Goal: Task Accomplishment & Management: Use online tool/utility

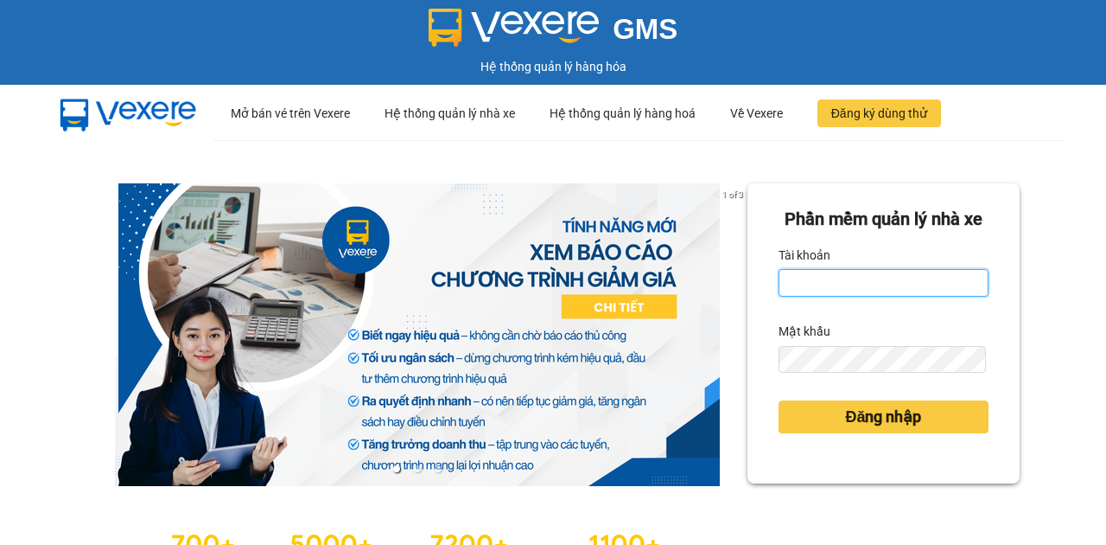
click at [845, 296] on input "Tài khoản" at bounding box center [884, 283] width 210 height 28
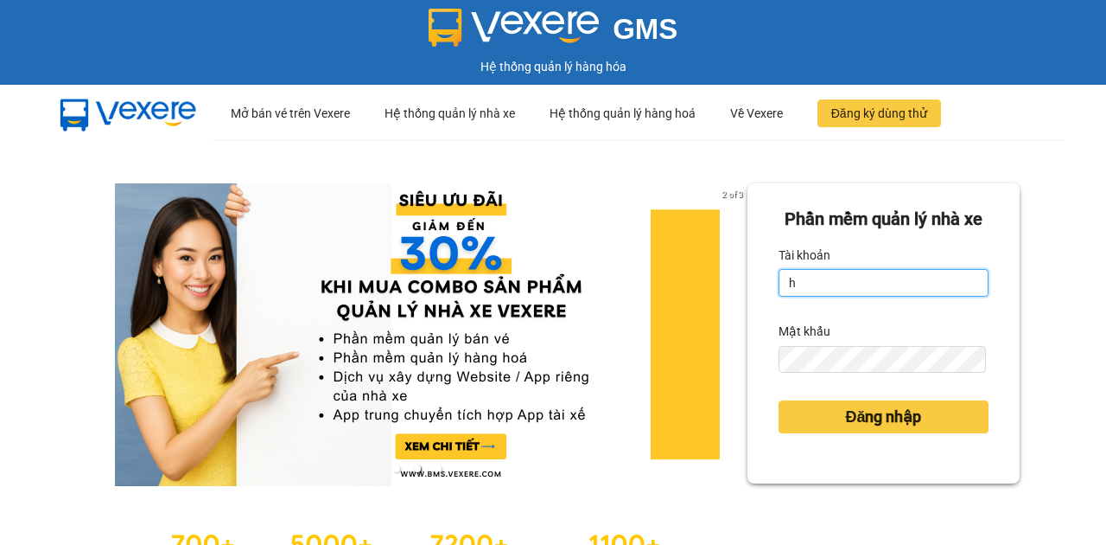
type input "hocviecdn.hhg"
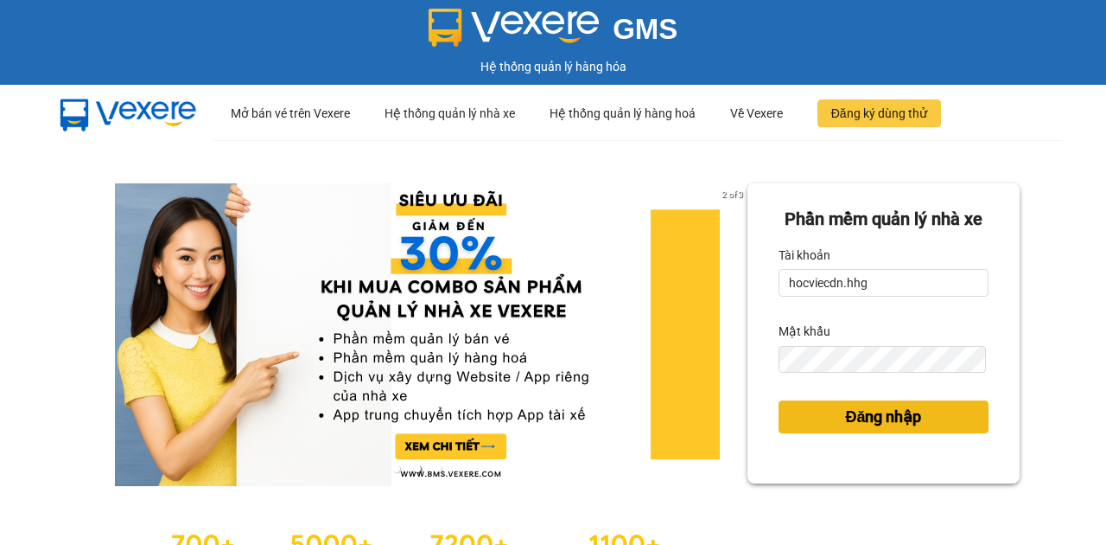
click at [847, 429] on span "Đăng nhập" at bounding box center [883, 417] width 76 height 24
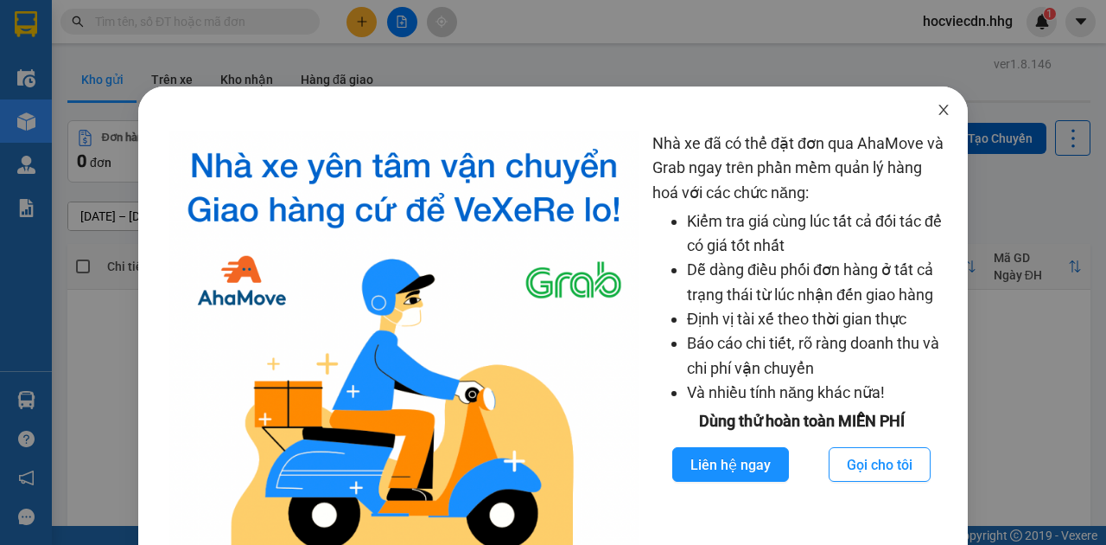
click at [937, 112] on icon "close" at bounding box center [944, 110] width 14 height 14
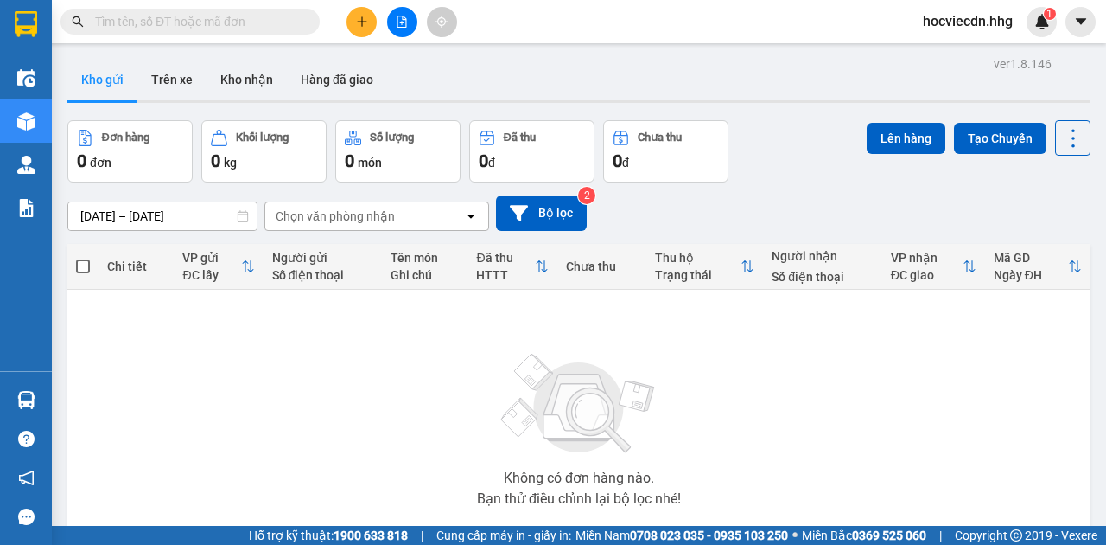
click at [392, 26] on button at bounding box center [402, 22] width 30 height 30
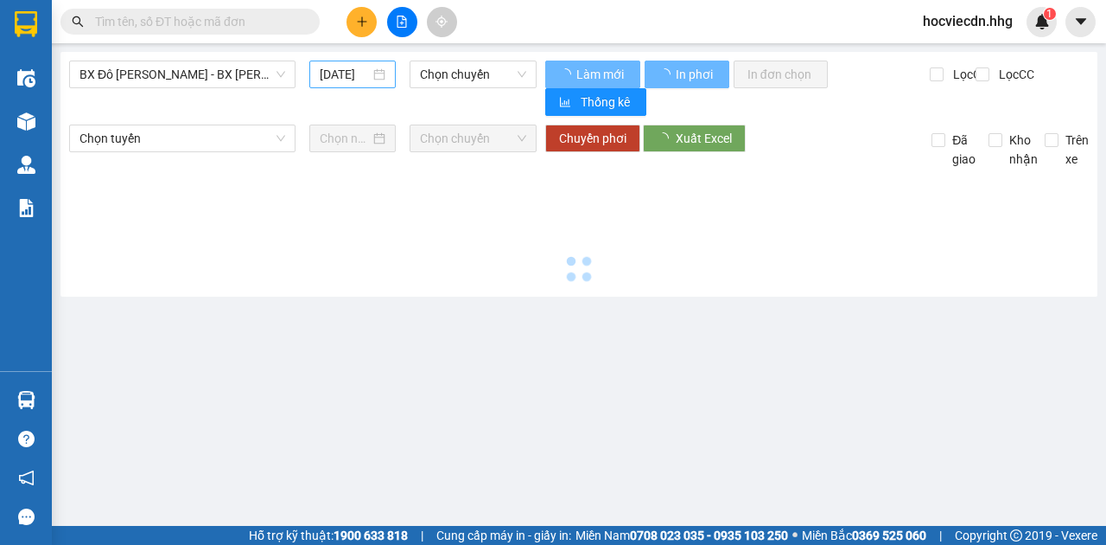
type input "13/10/2025"
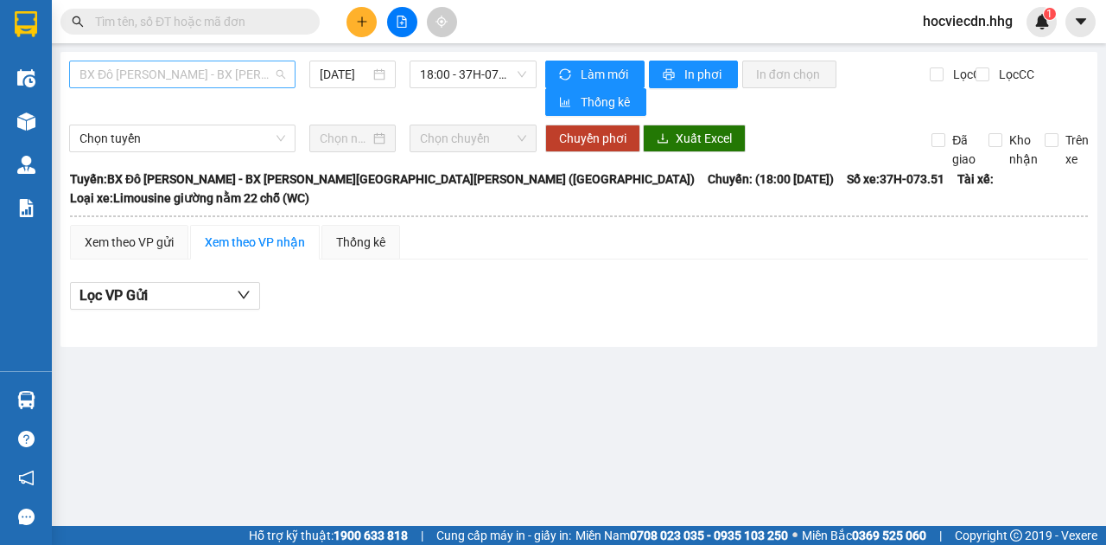
click at [259, 80] on span "BX Đô Lương - BX Quảng Ngãi (Limousine)" at bounding box center [183, 74] width 206 height 26
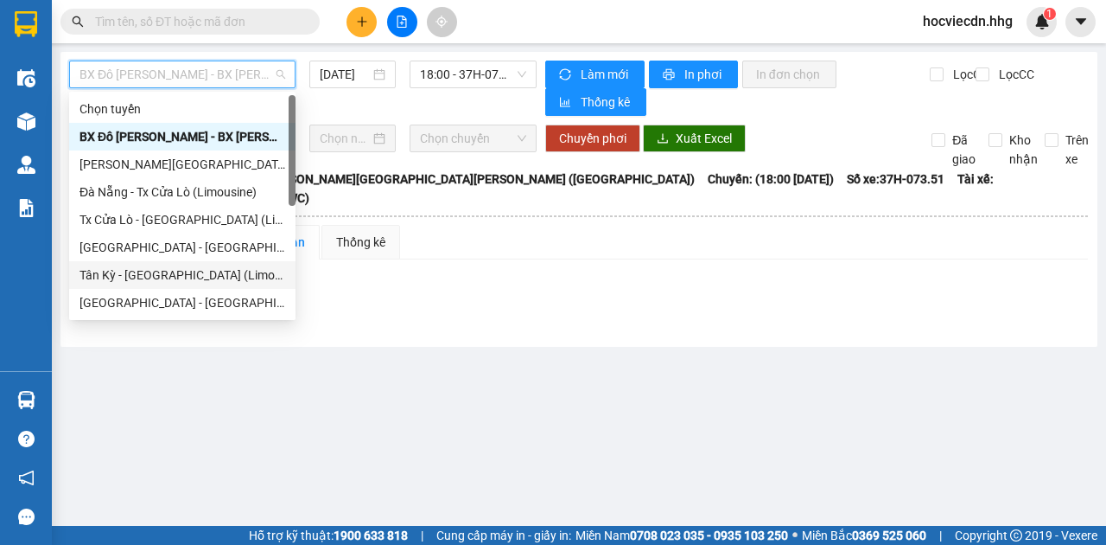
click at [173, 277] on div "Tân Kỳ - Đà Nẵng (Limousine)" at bounding box center [183, 274] width 206 height 19
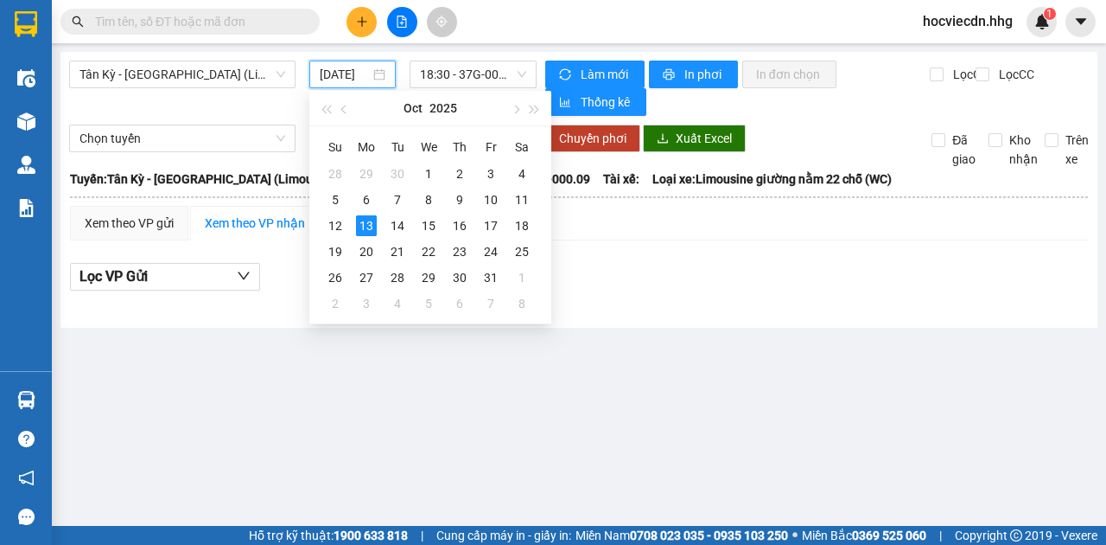
click at [351, 72] on input "13/10/2025" at bounding box center [345, 74] width 50 height 19
click at [329, 228] on div "12" at bounding box center [335, 225] width 21 height 21
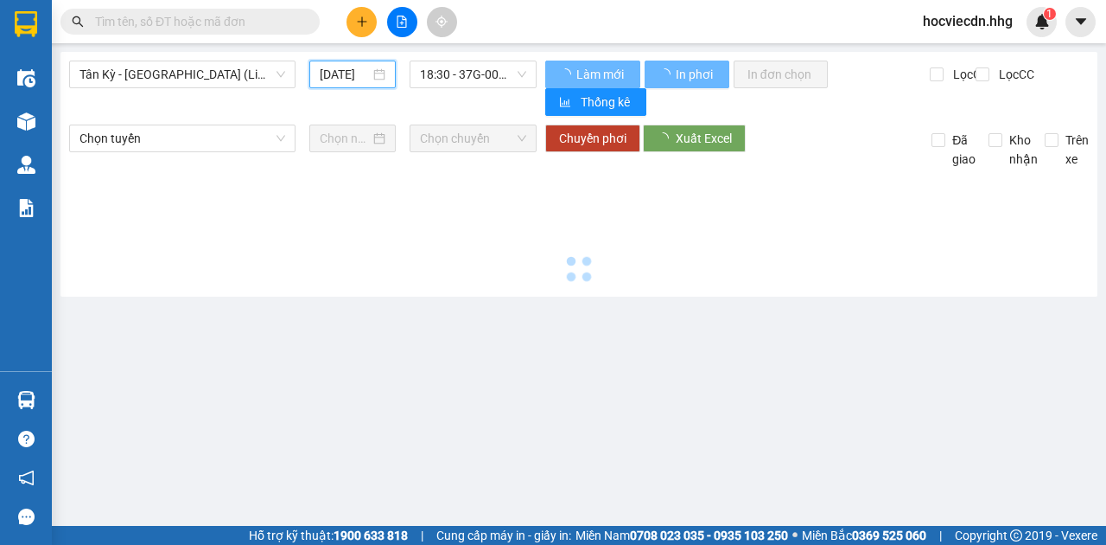
type input "12/10/2025"
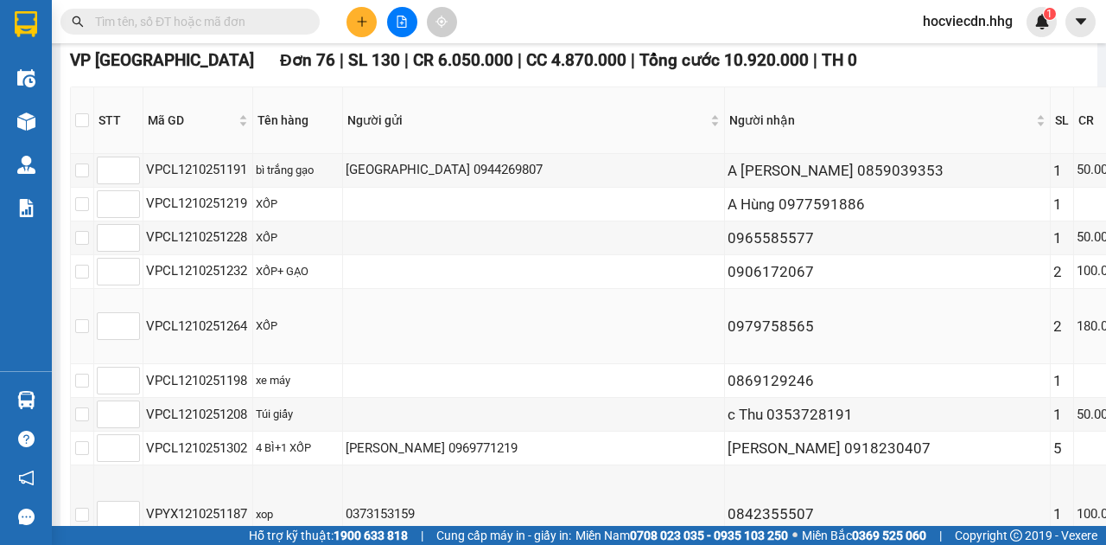
scroll to position [57, 0]
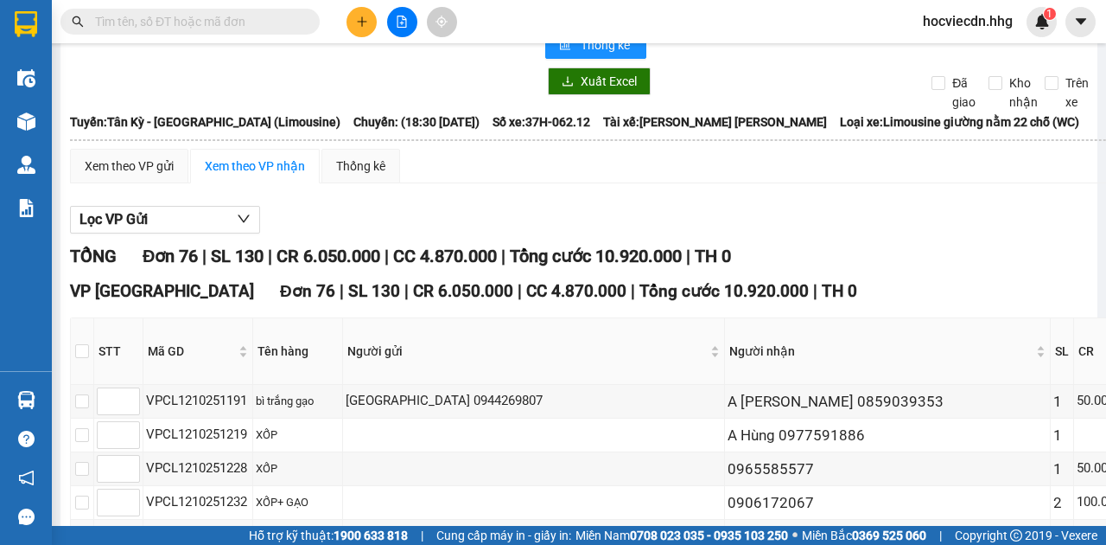
click at [94, 361] on th "STT" at bounding box center [118, 351] width 49 height 67
click at [86, 358] on input "checkbox" at bounding box center [82, 351] width 14 height 14
checkbox input "true"
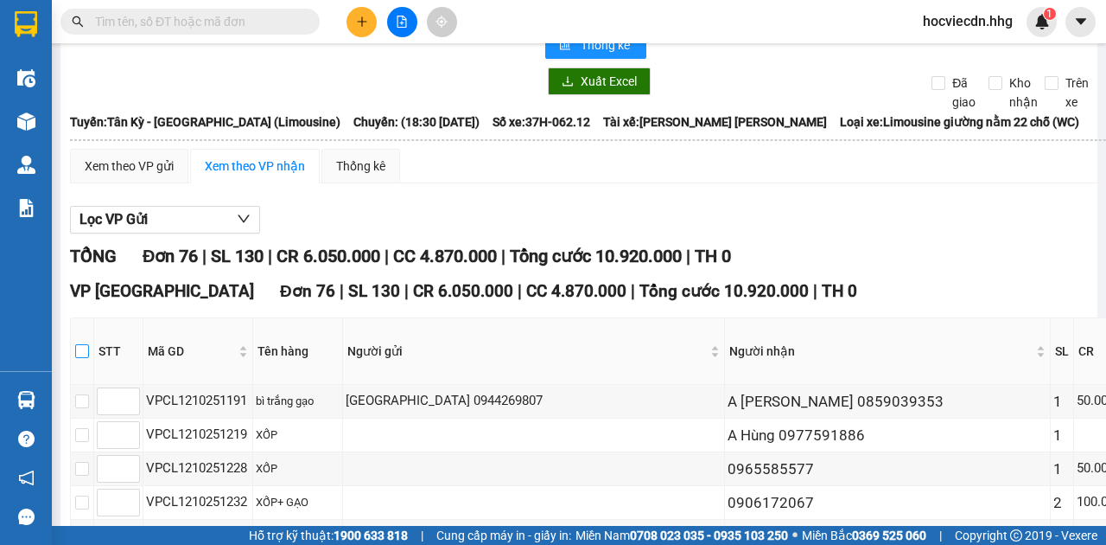
checkbox input "true"
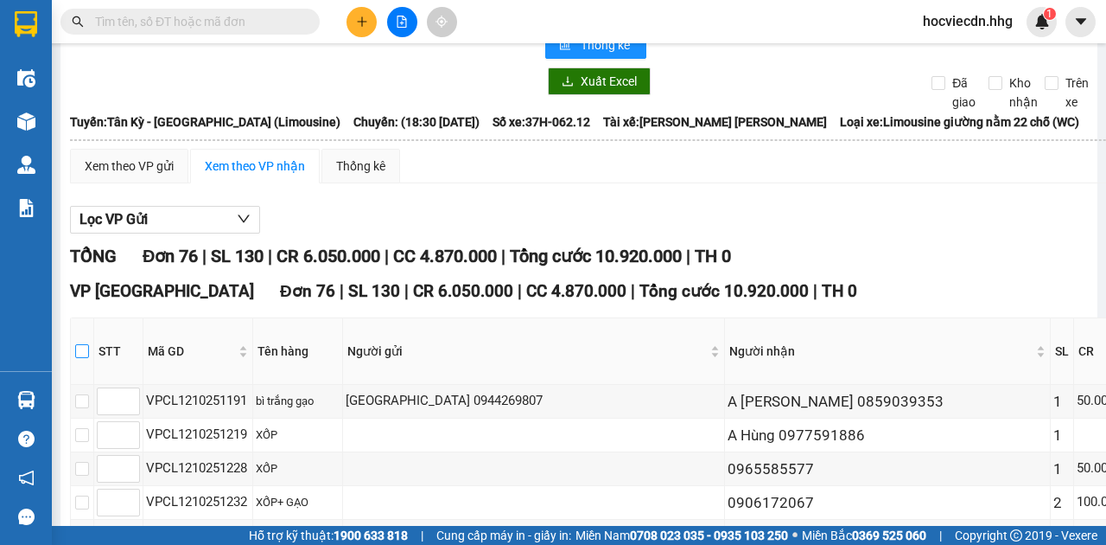
checkbox input "true"
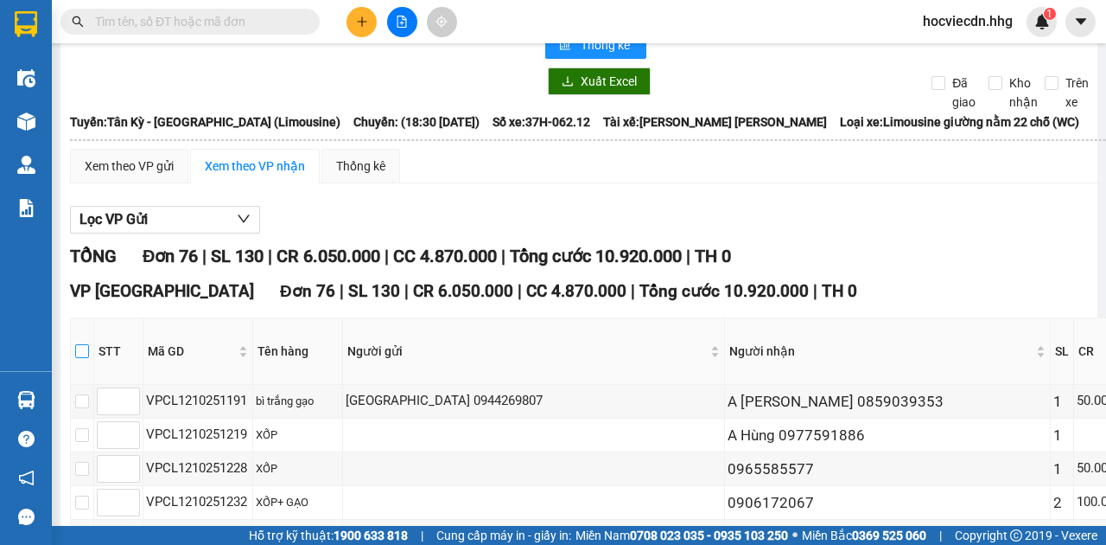
checkbox input "true"
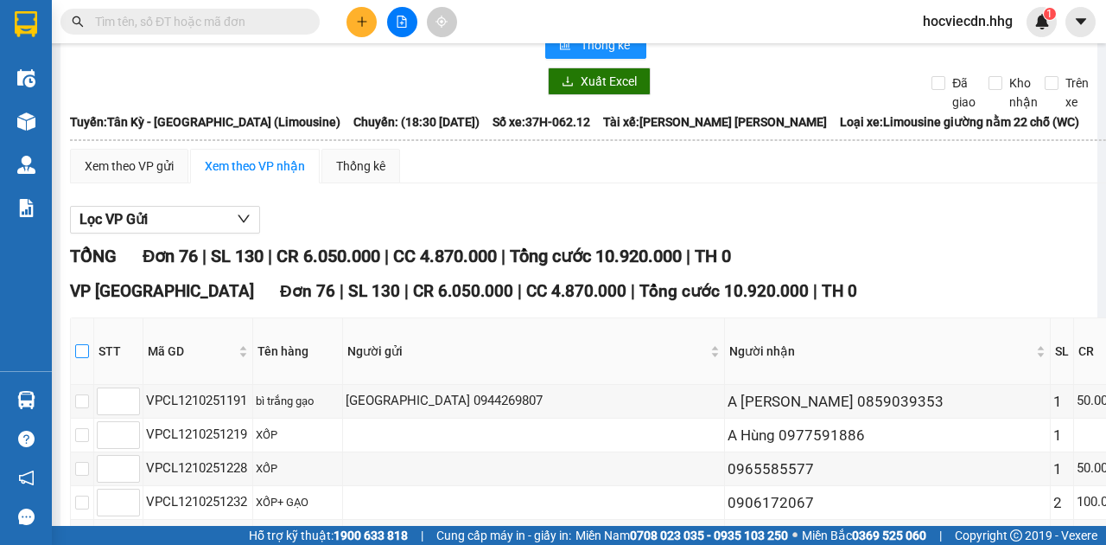
checkbox input "true"
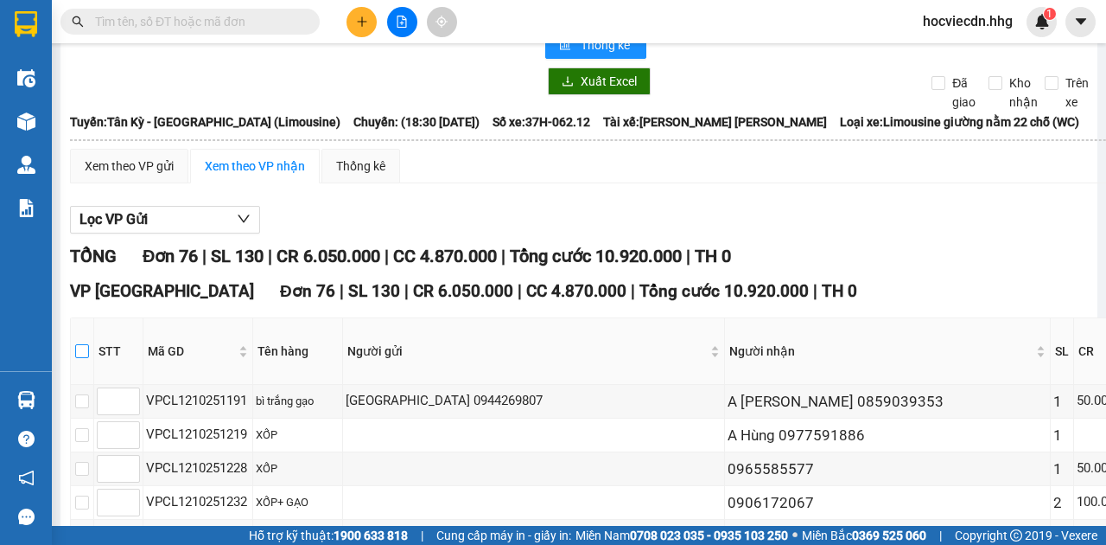
checkbox input "true"
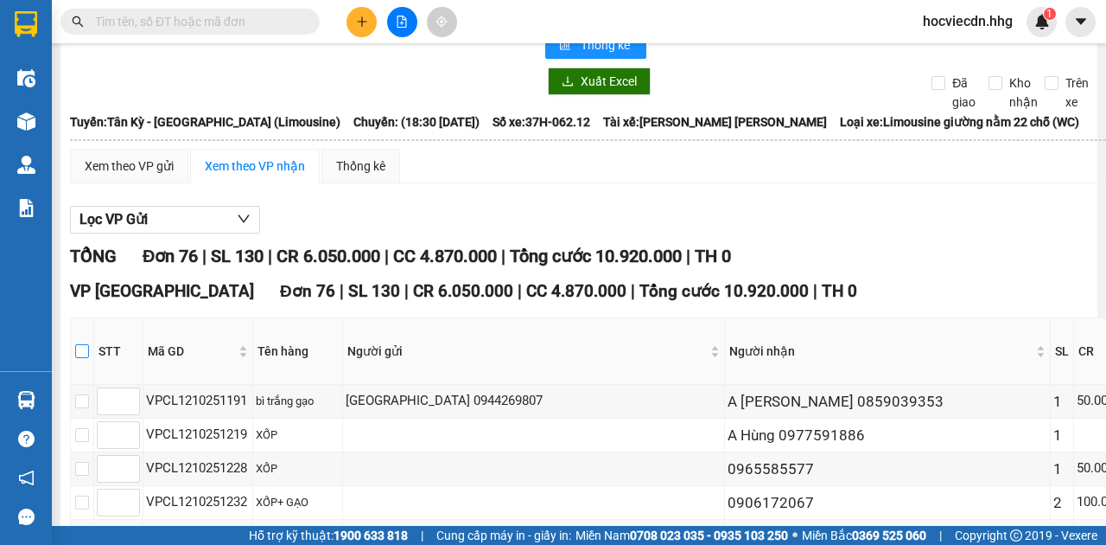
checkbox input "true"
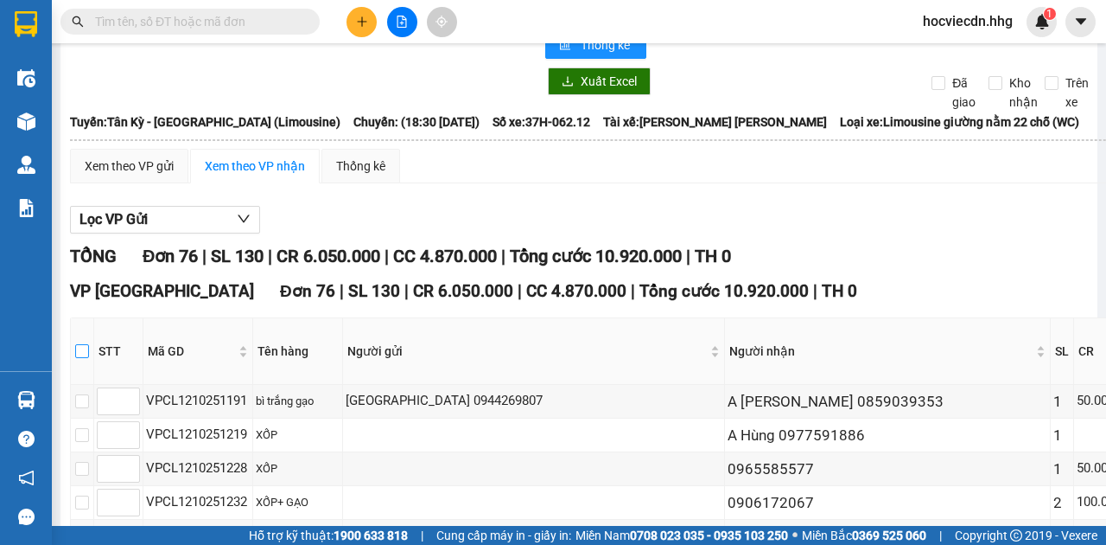
checkbox input "true"
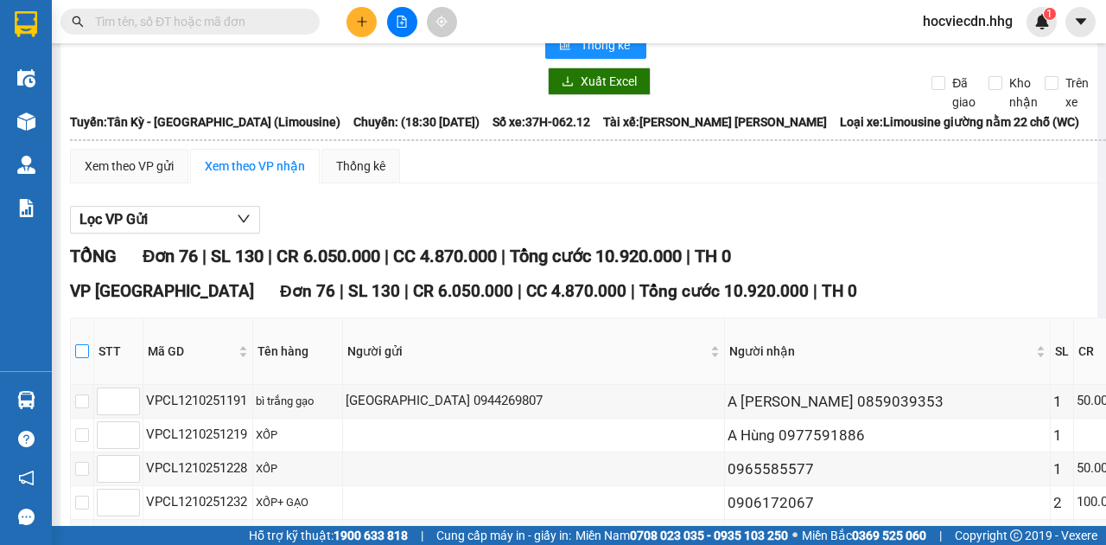
checkbox input "true"
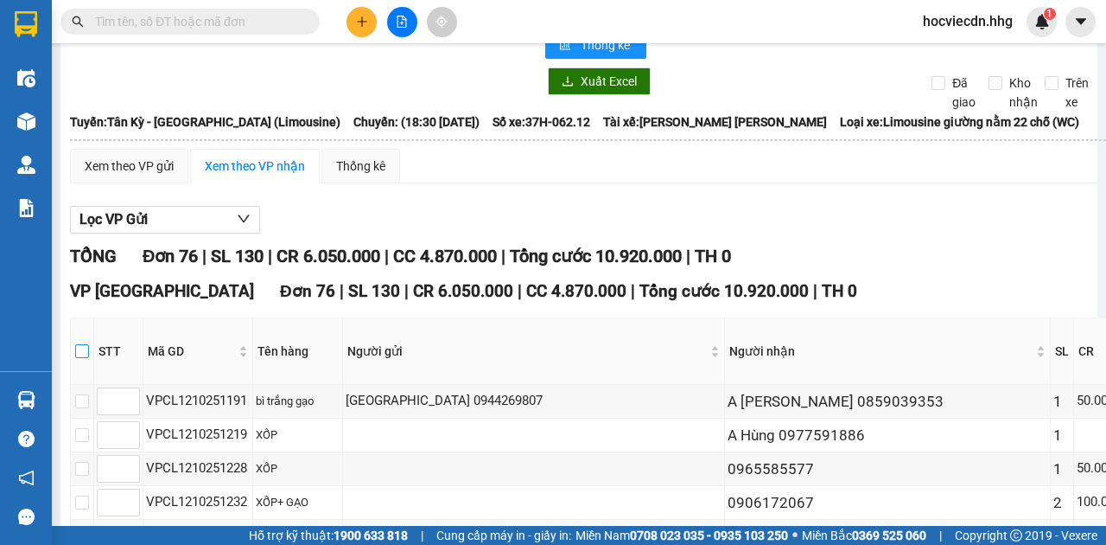
checkbox input "true"
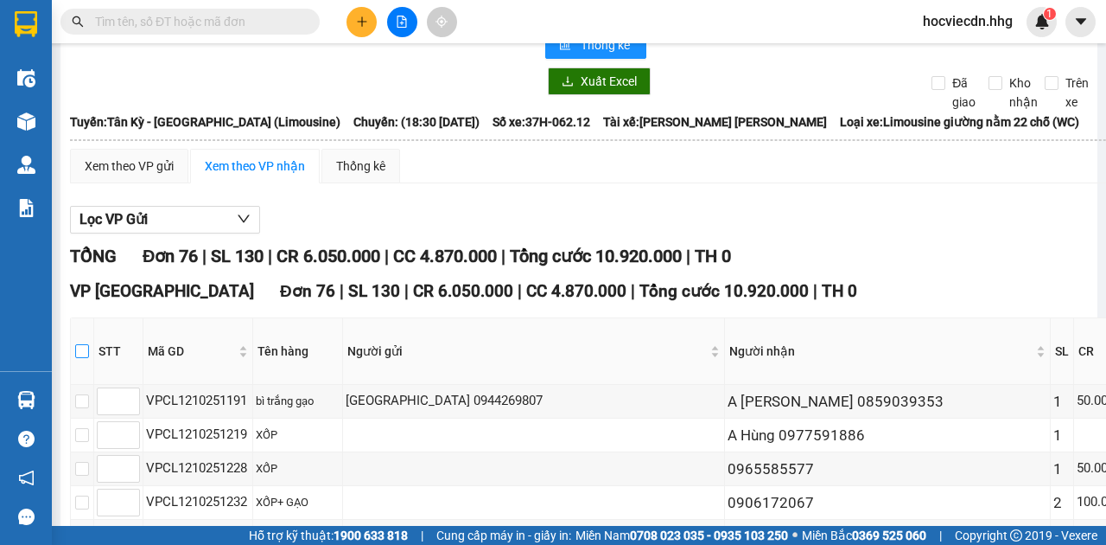
checkbox input "true"
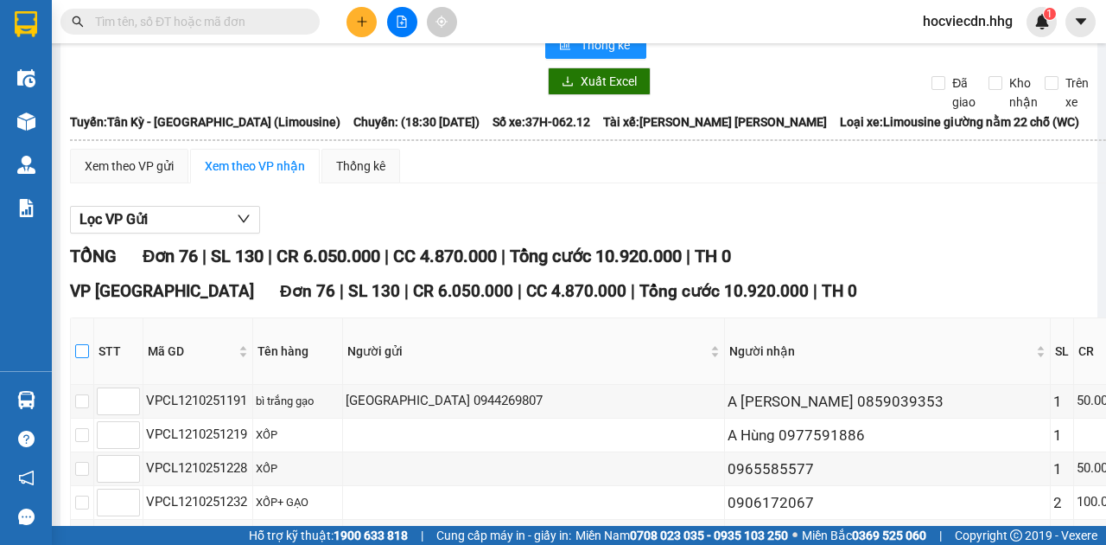
checkbox input "true"
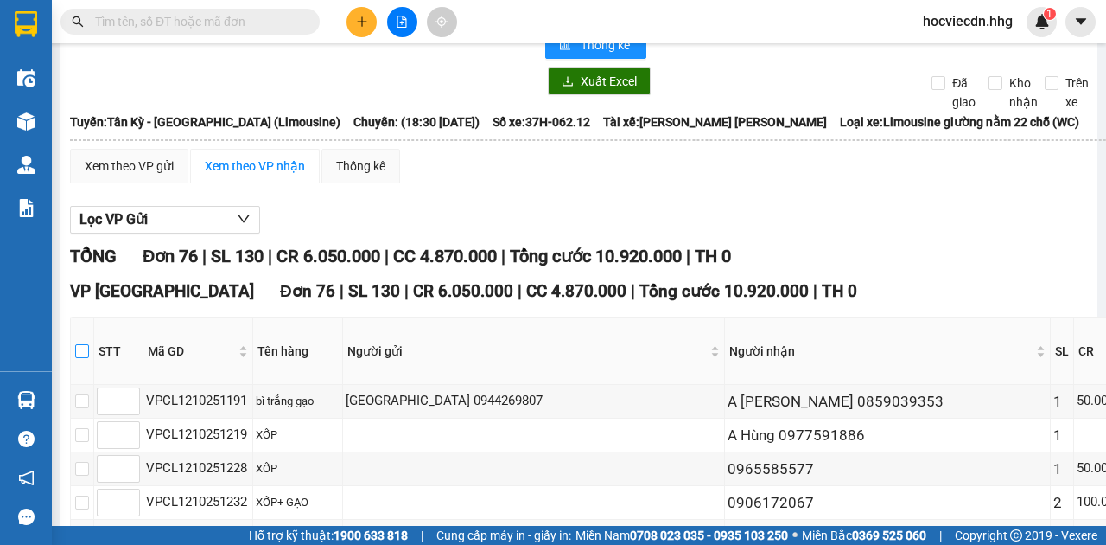
checkbox input "true"
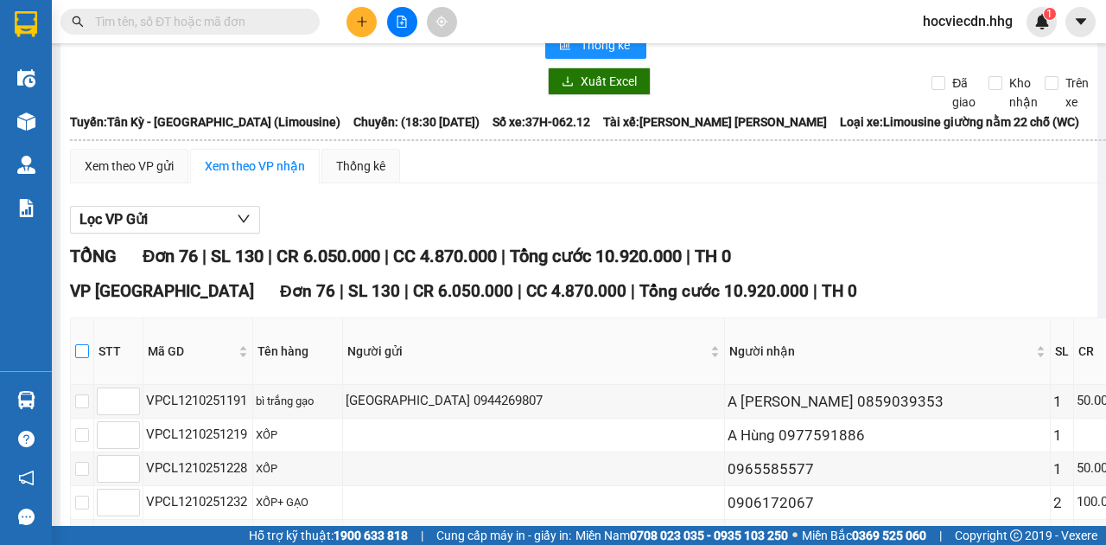
checkbox input "true"
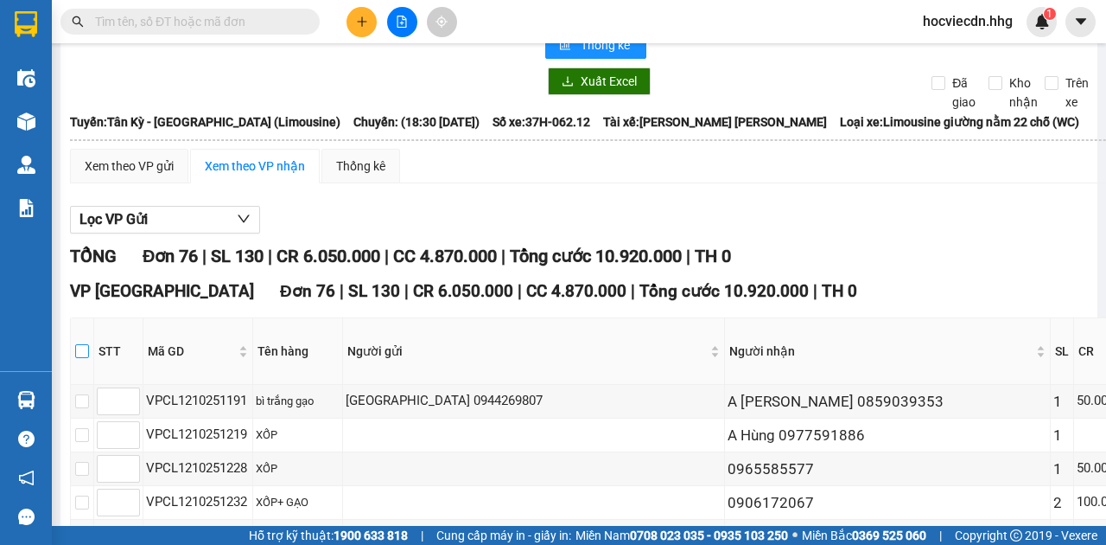
checkbox input "true"
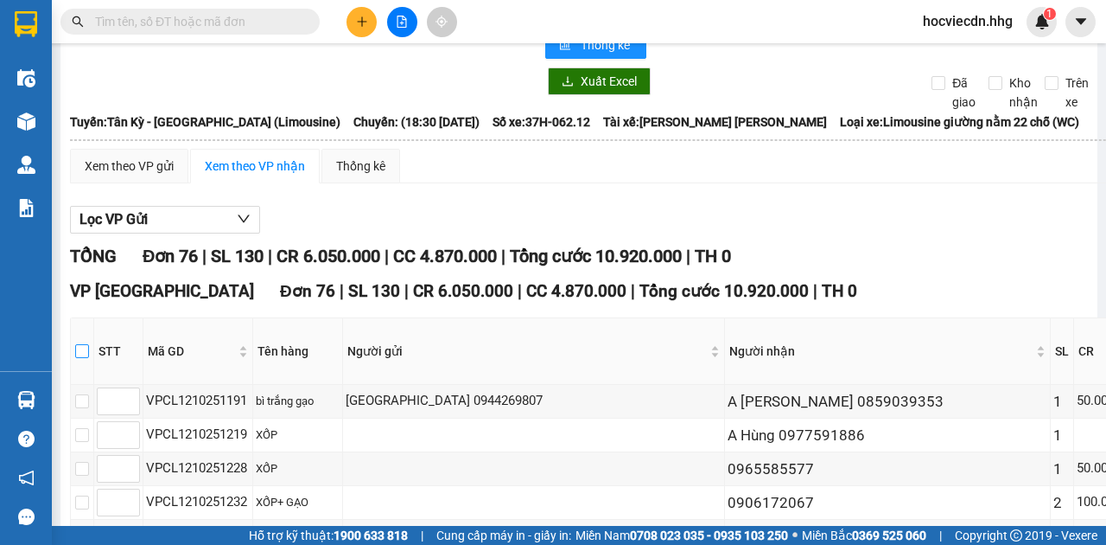
checkbox input "true"
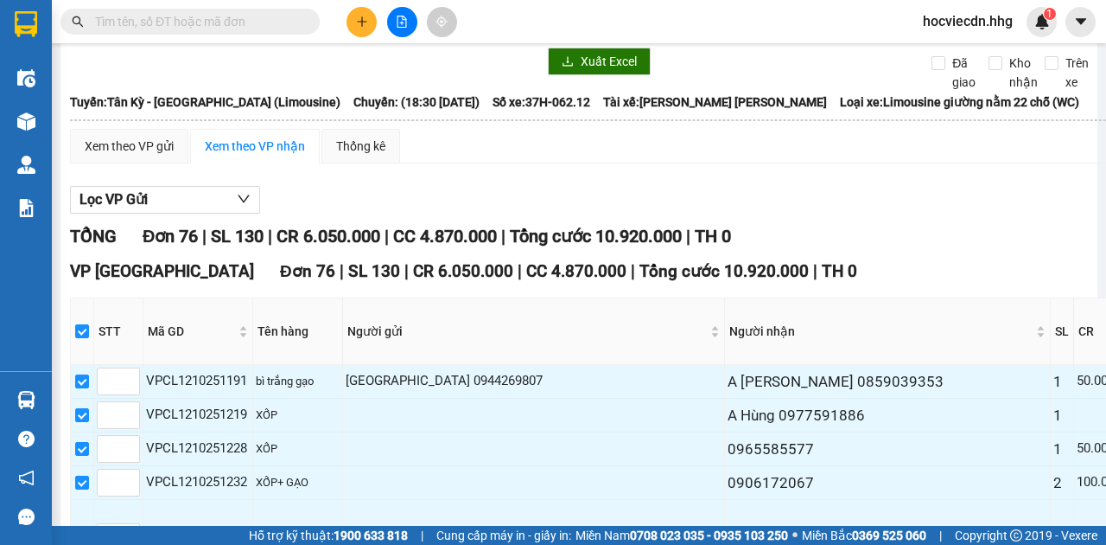
scroll to position [0, 0]
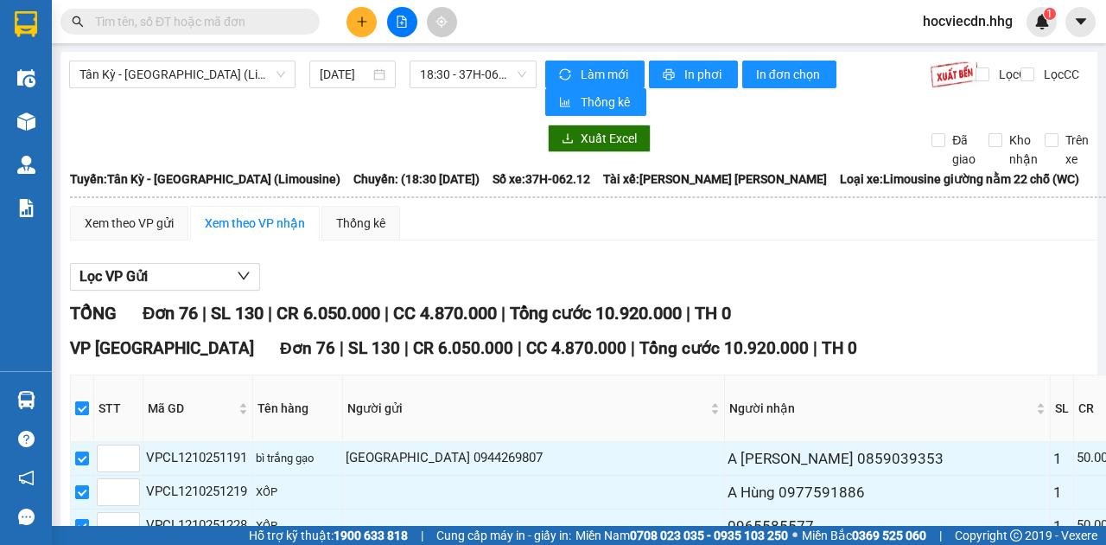
click at [84, 415] on input "checkbox" at bounding box center [82, 408] width 14 height 14
checkbox input "false"
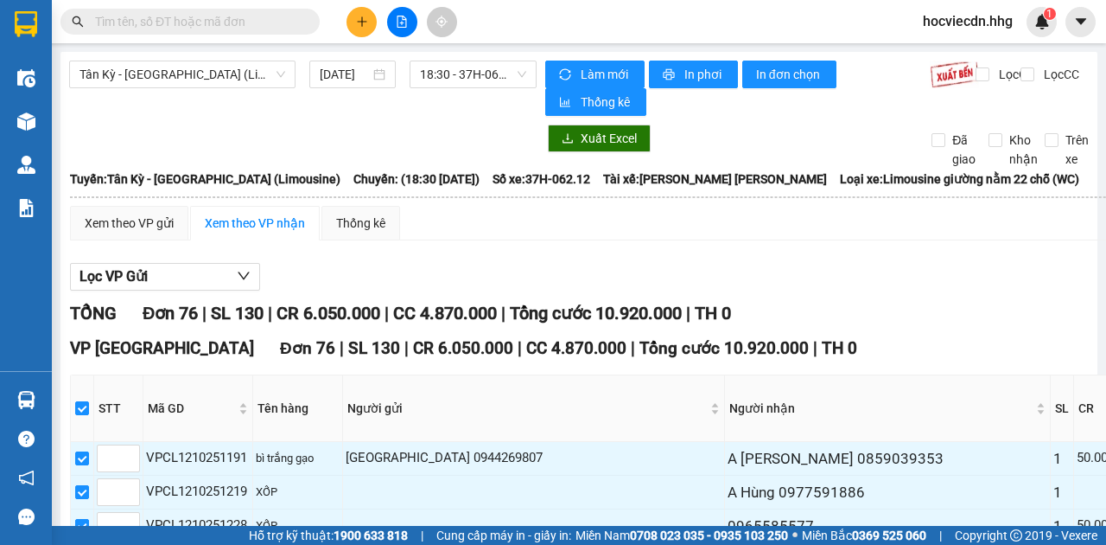
checkbox input "false"
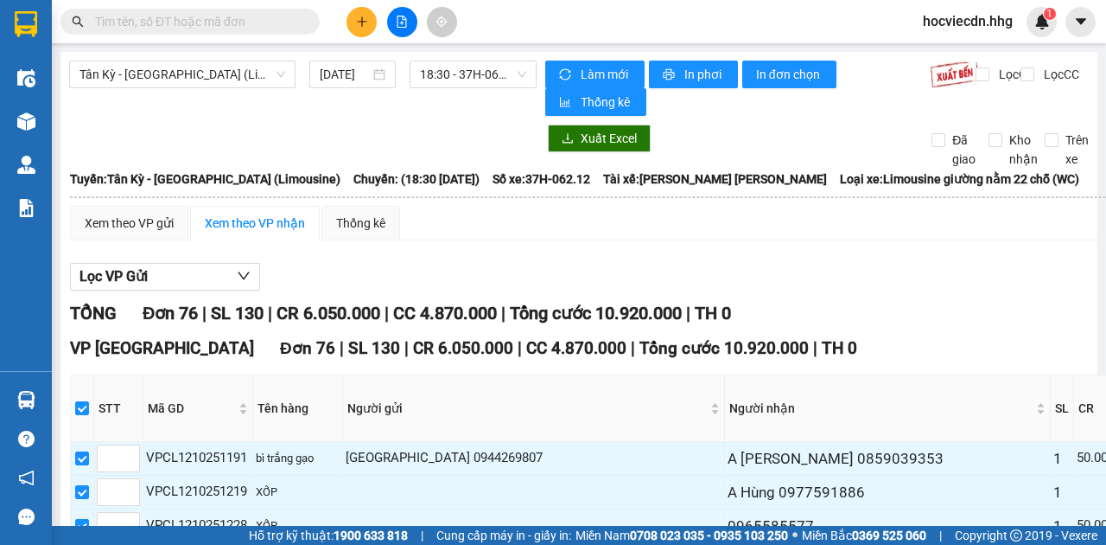
checkbox input "false"
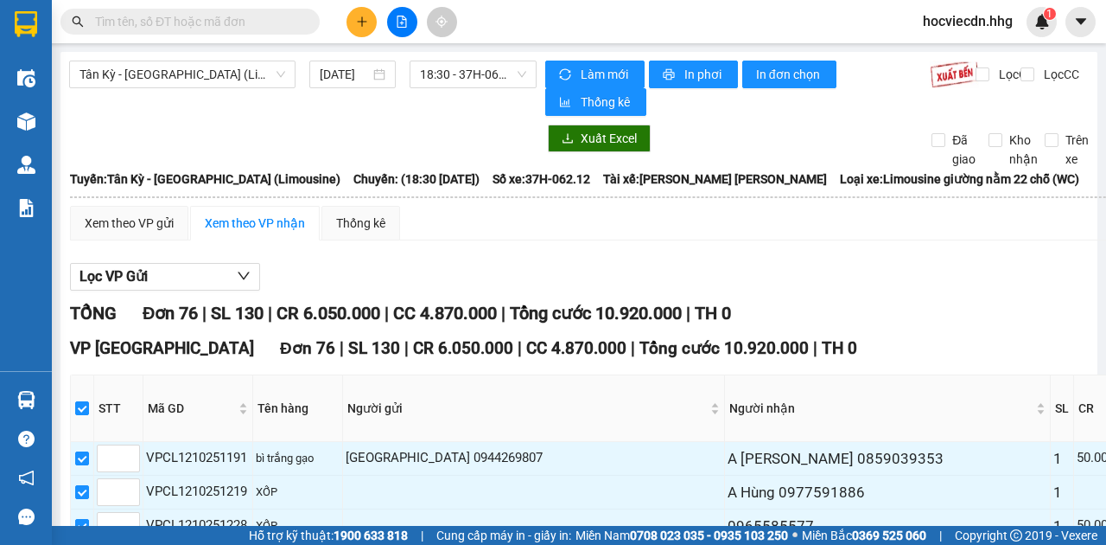
checkbox input "false"
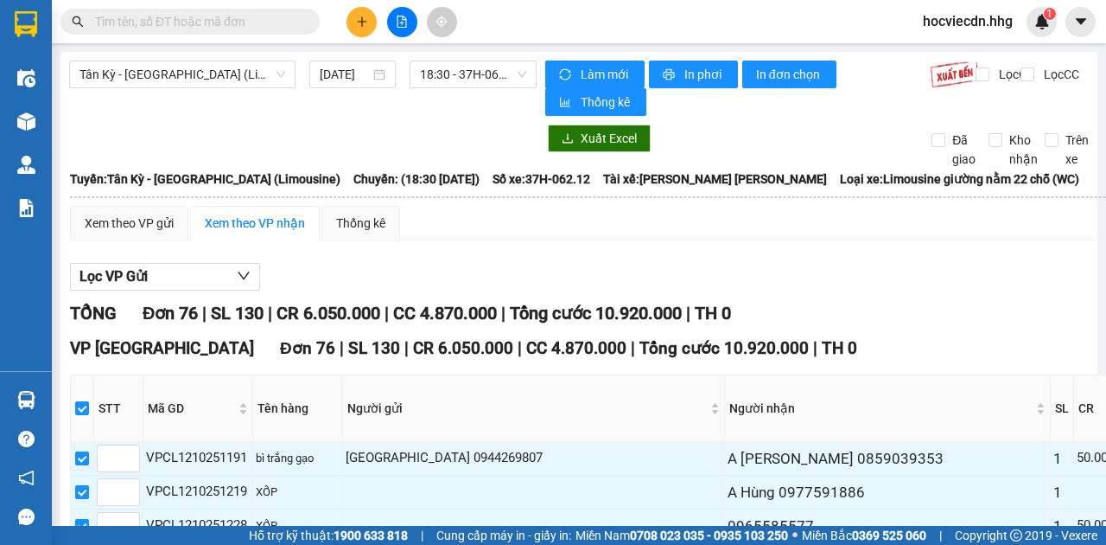
checkbox input "false"
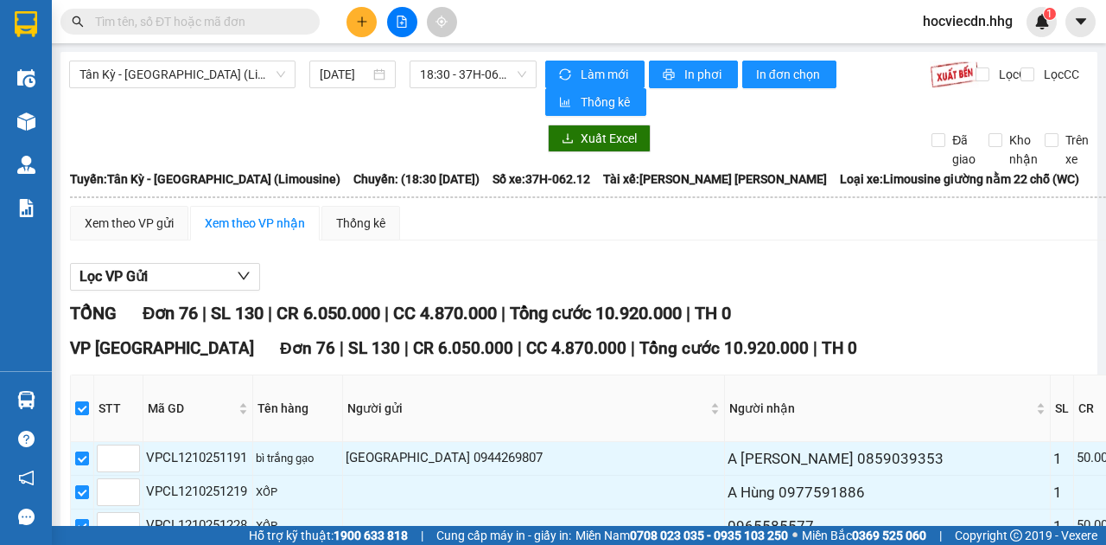
checkbox input "false"
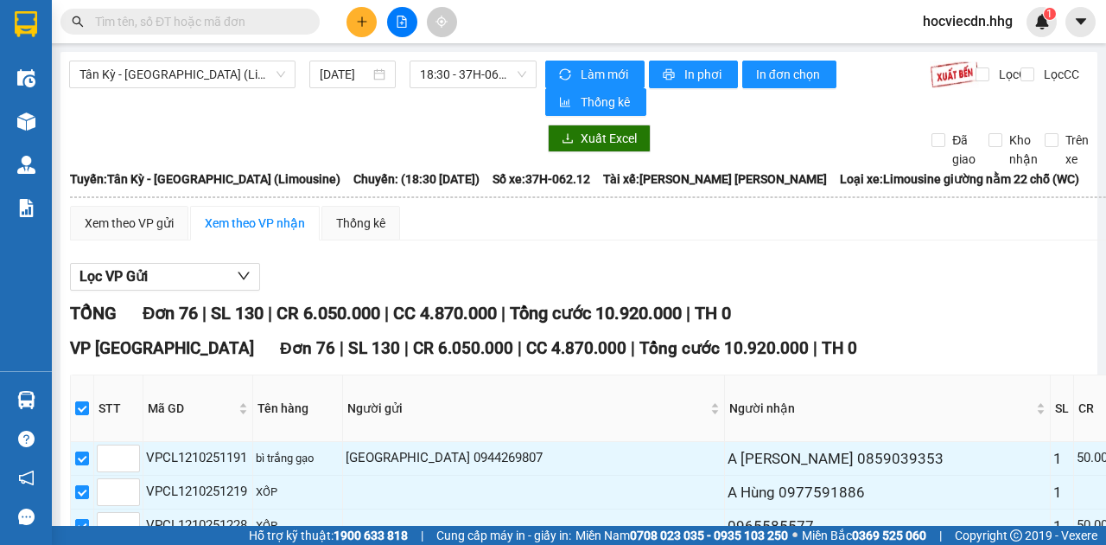
checkbox input "false"
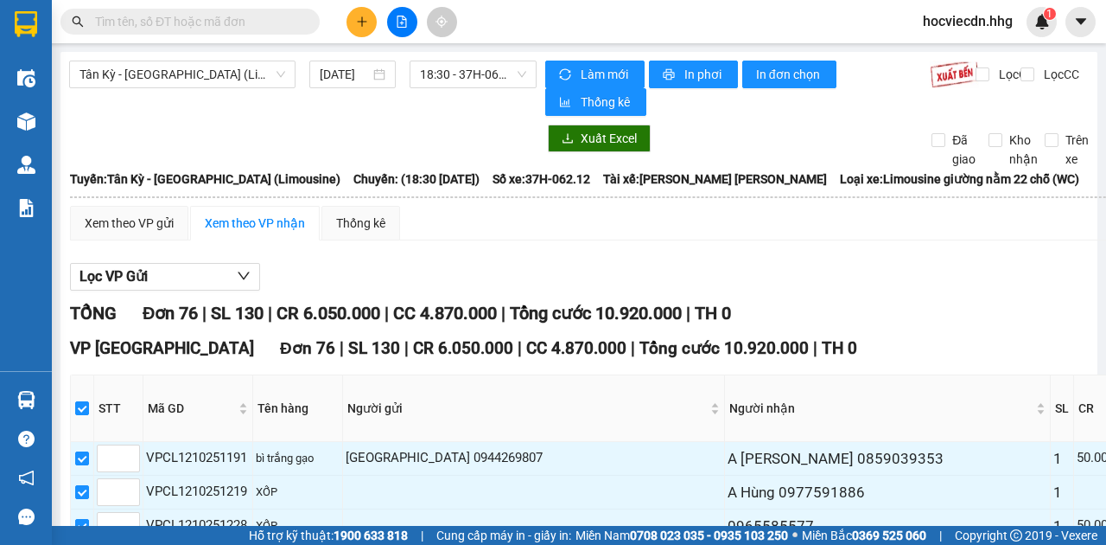
checkbox input "false"
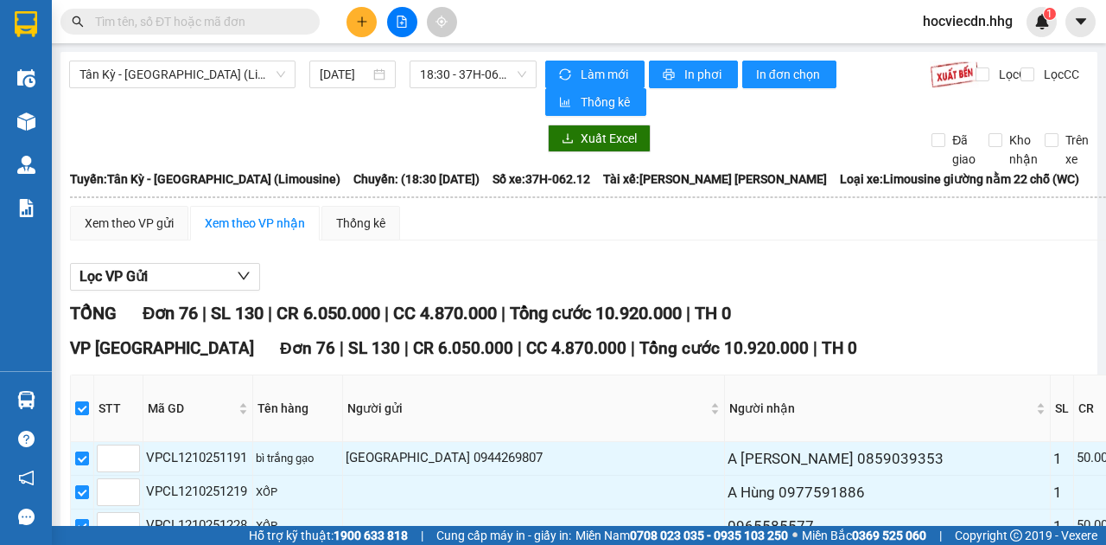
checkbox input "false"
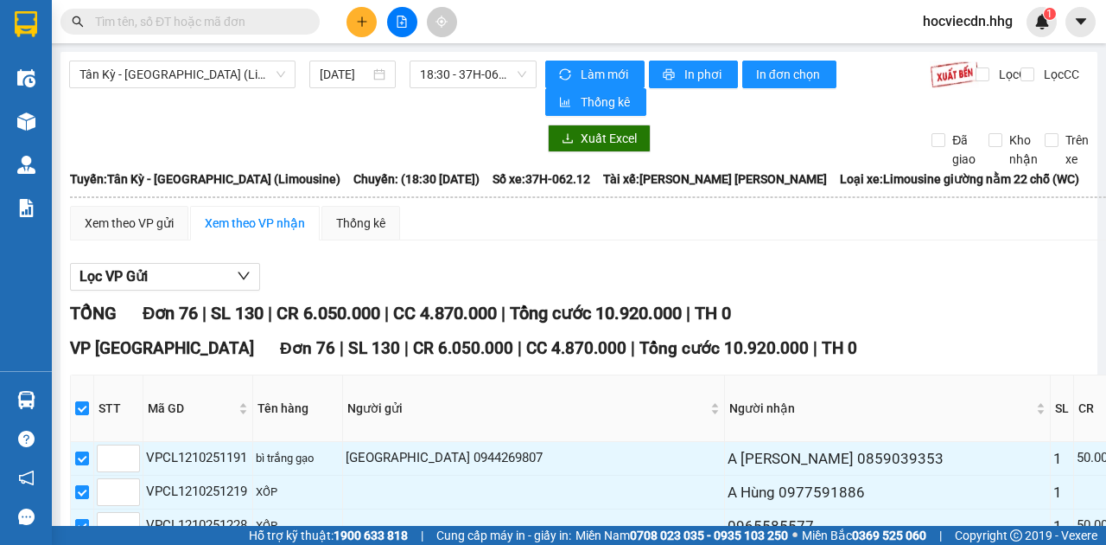
checkbox input "false"
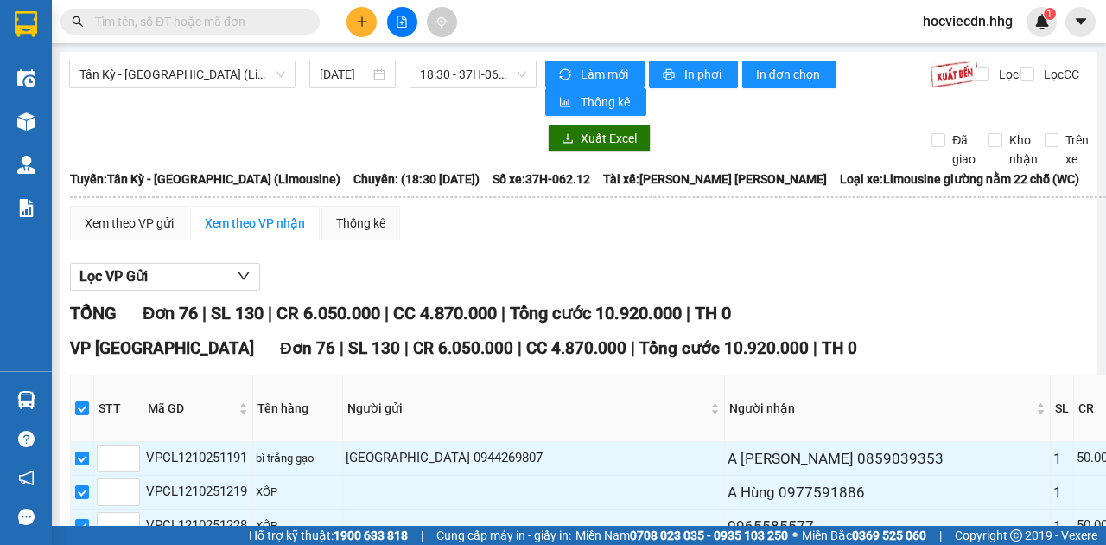
checkbox input "false"
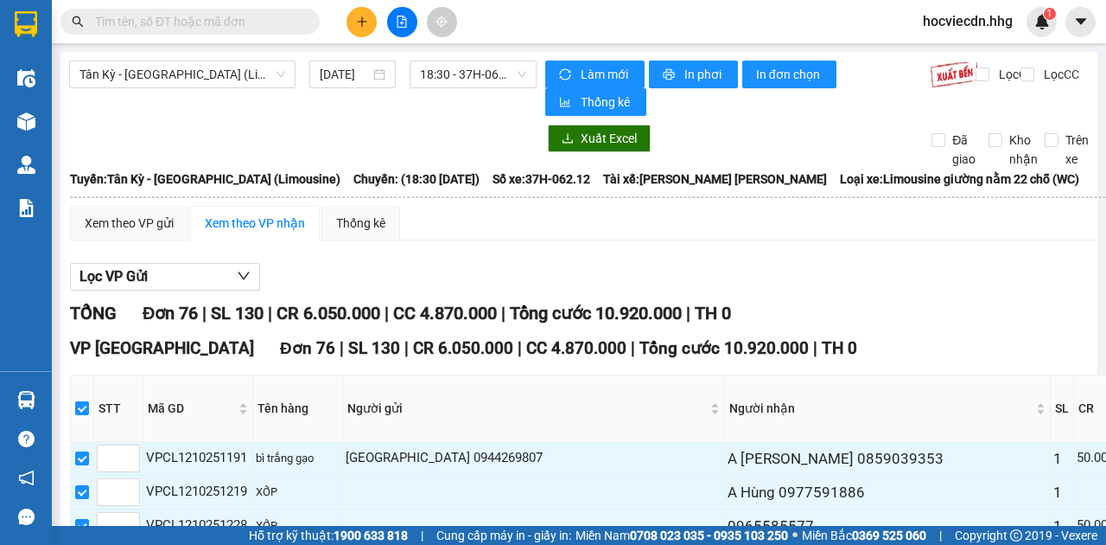
checkbox input "false"
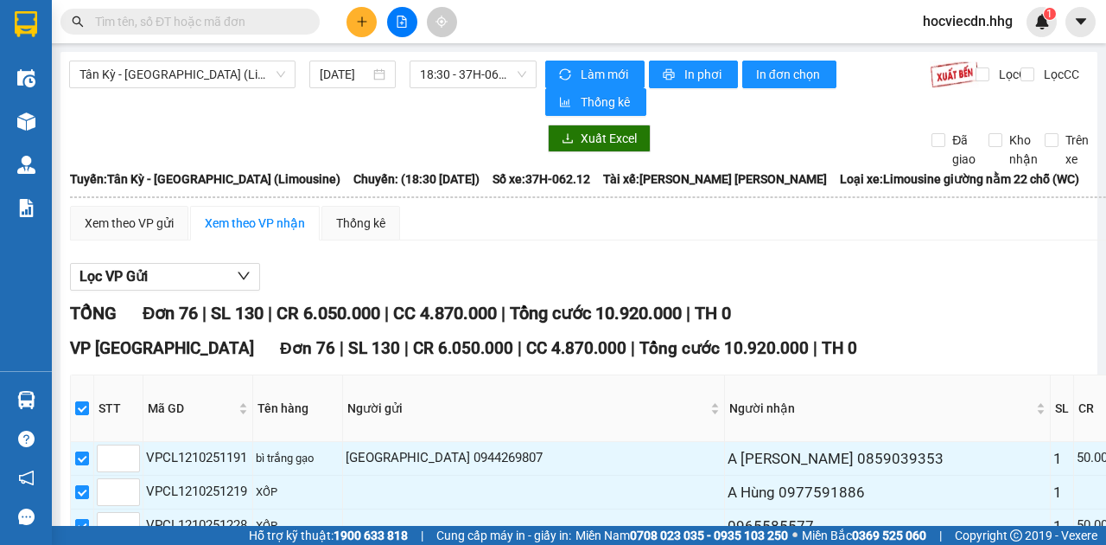
checkbox input "false"
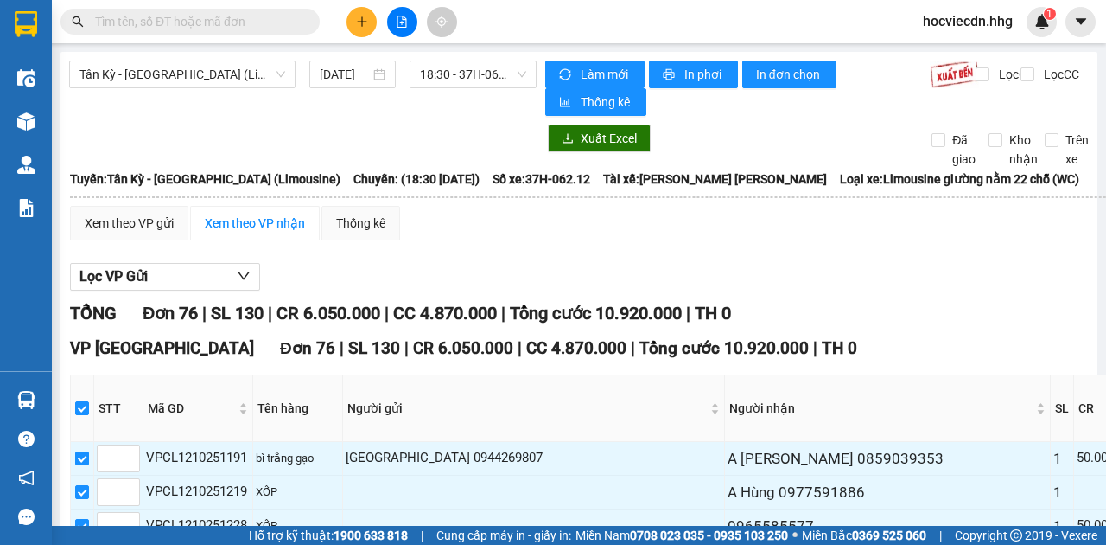
checkbox input "false"
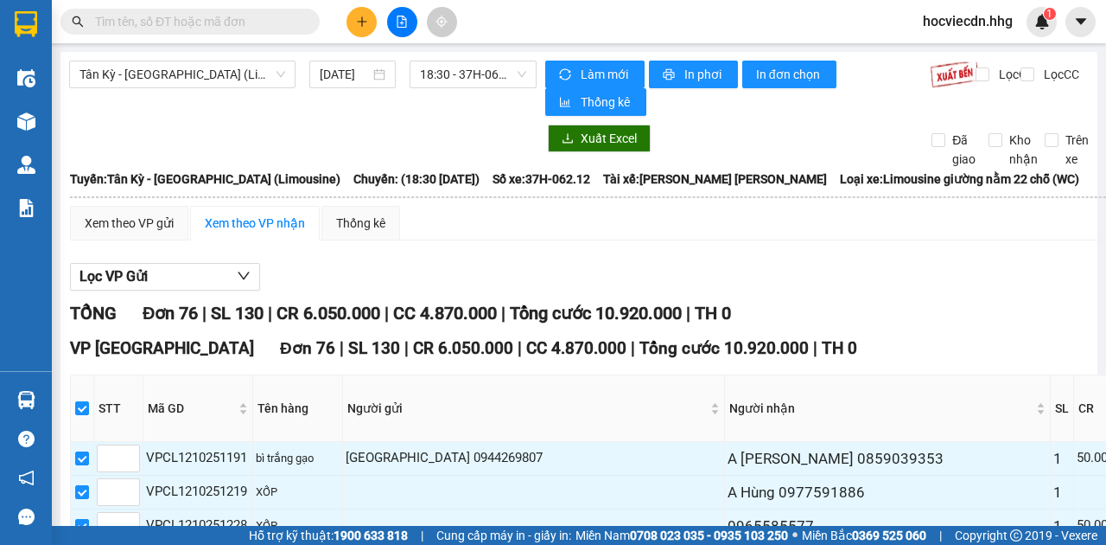
checkbox input "false"
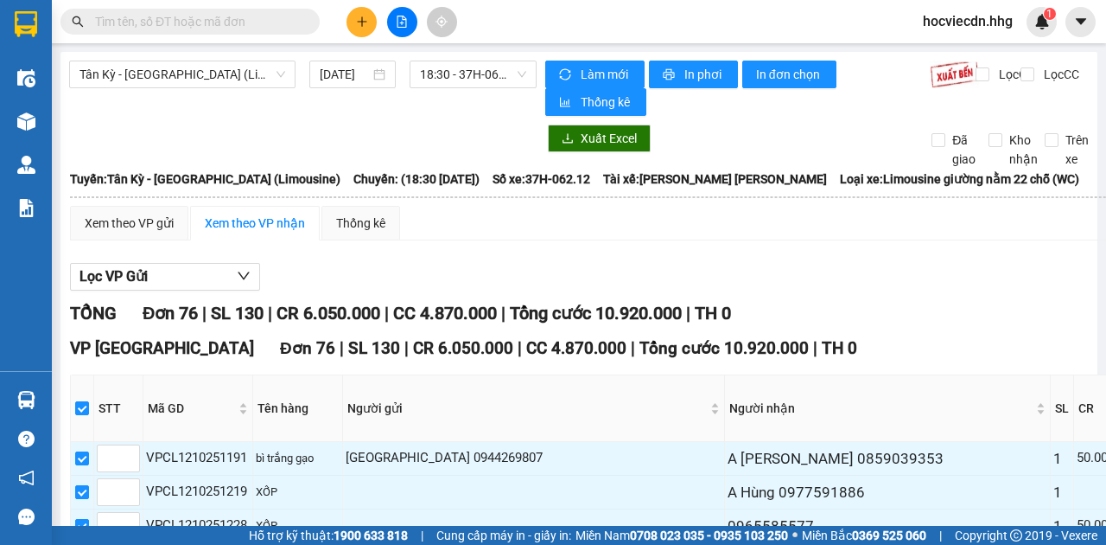
checkbox input "false"
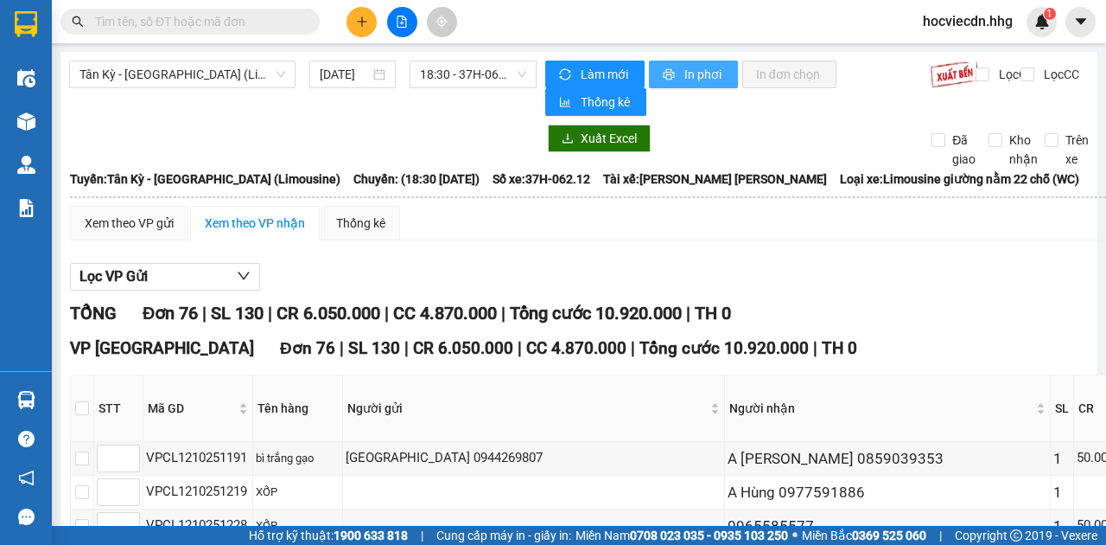
click at [672, 80] on button "In phơi" at bounding box center [693, 75] width 89 height 28
click at [685, 81] on span "In phơi" at bounding box center [705, 74] width 40 height 19
click at [674, 80] on button "In phơi" at bounding box center [693, 75] width 89 height 28
